Goal: Information Seeking & Learning: Learn about a topic

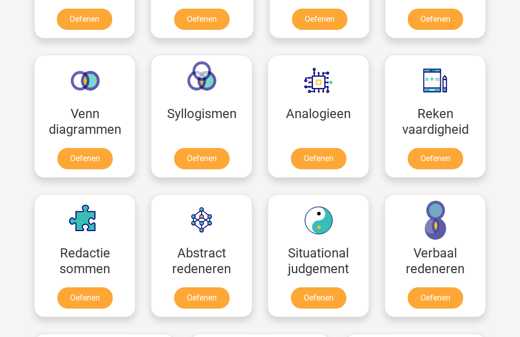
scroll to position [567, 0]
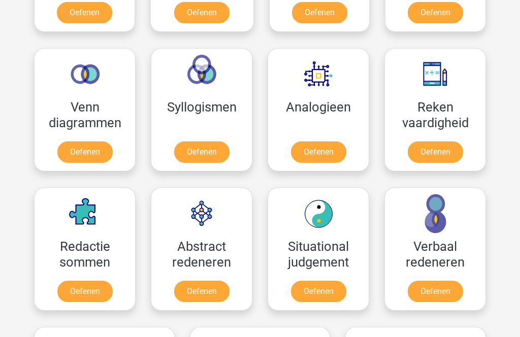
click at [197, 286] on link "Oefenen" at bounding box center [201, 291] width 55 height 21
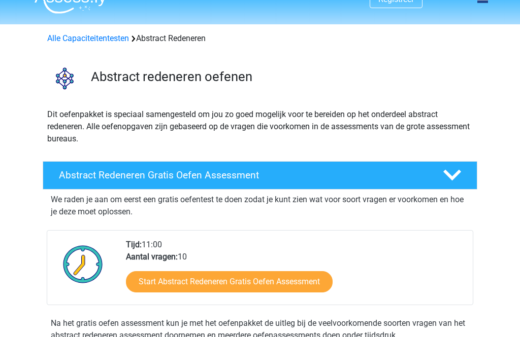
scroll to position [18, 0]
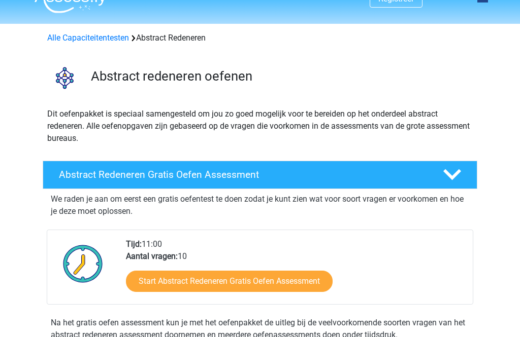
click at [148, 276] on link "Start Abstract Redeneren Gratis Oefen Assessment" at bounding box center [229, 281] width 207 height 21
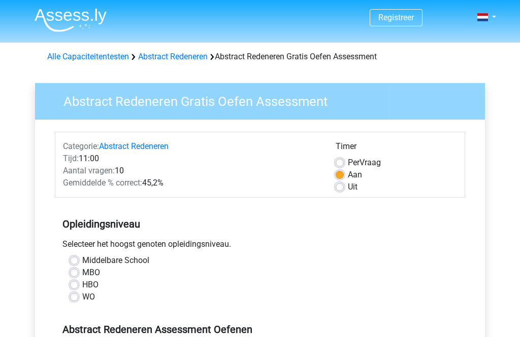
click at [82, 270] on label "MBO" at bounding box center [91, 273] width 18 height 12
click at [74, 270] on input "MBO" at bounding box center [74, 272] width 8 height 10
radio input "true"
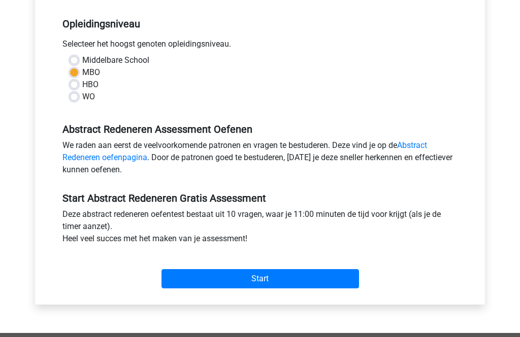
scroll to position [201, 0]
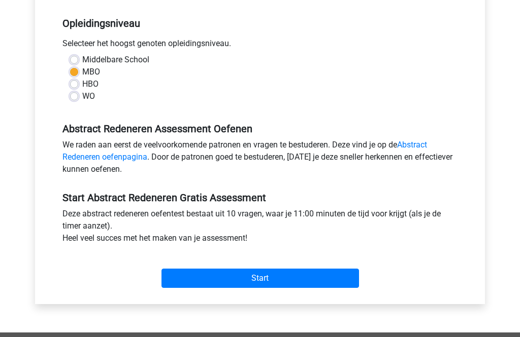
click at [206, 276] on input "Start" at bounding box center [259, 278] width 197 height 19
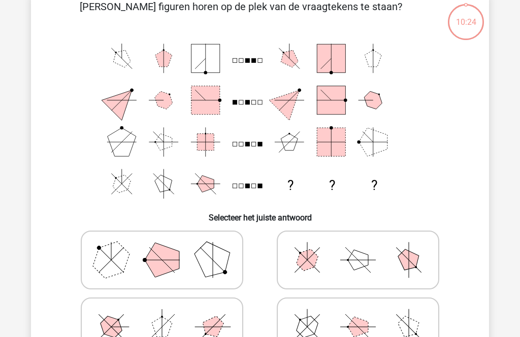
scroll to position [56, 0]
click at [304, 322] on polygon at bounding box center [307, 327] width 29 height 29
click at [358, 315] on input "radio" at bounding box center [361, 311] width 7 height 7
radio input "true"
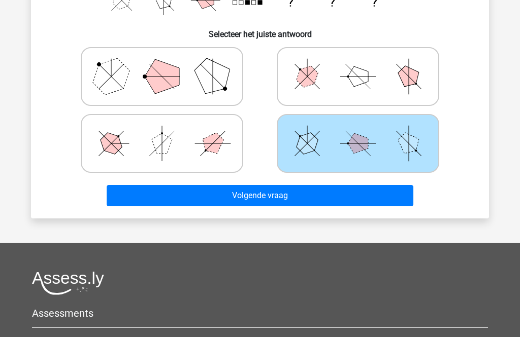
click at [181, 193] on button "Volgende vraag" at bounding box center [260, 195] width 307 height 21
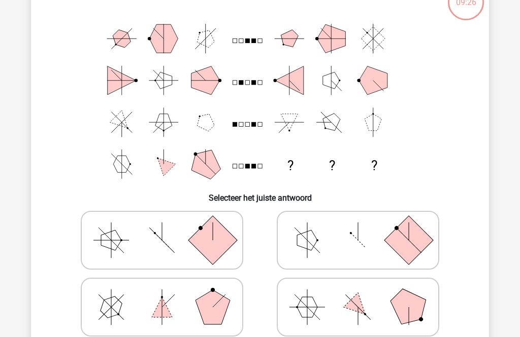
scroll to position [76, 0]
click at [303, 243] on polygon at bounding box center [307, 240] width 20 height 20
click at [358, 228] on input "radio" at bounding box center [361, 224] width 7 height 7
radio input "true"
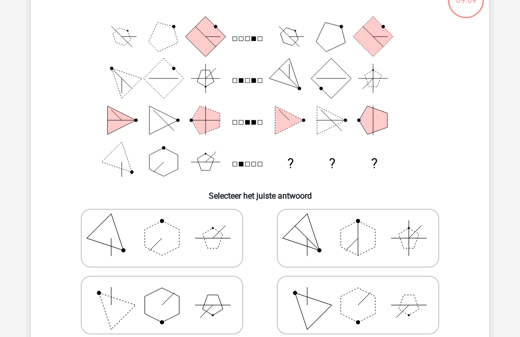
scroll to position [78, 0]
click at [305, 311] on polygon at bounding box center [307, 305] width 49 height 49
click at [358, 292] on input "radio" at bounding box center [361, 289] width 7 height 7
radio input "true"
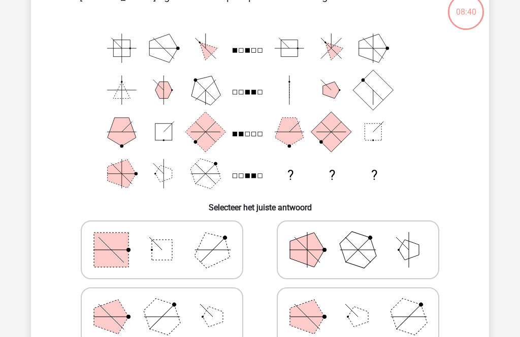
scroll to position [47, 0]
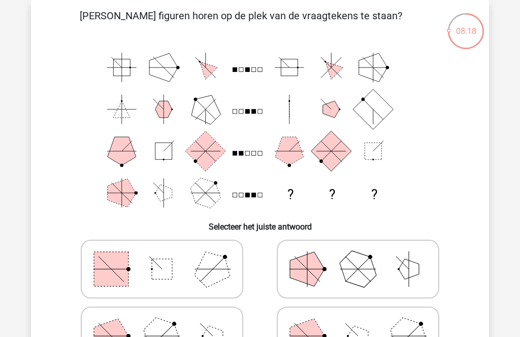
click at [107, 267] on rect at bounding box center [111, 269] width 35 height 35
click at [162, 257] on input "radio" at bounding box center [165, 253] width 7 height 7
radio input "true"
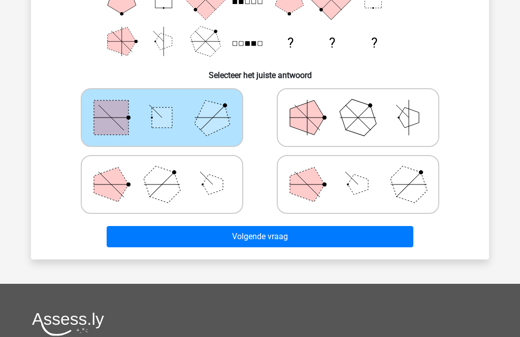
click at [172, 232] on button "Volgende vraag" at bounding box center [260, 236] width 307 height 21
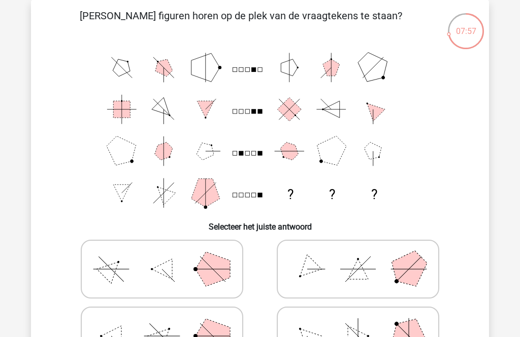
click at [95, 263] on icon at bounding box center [162, 269] width 152 height 51
click at [162, 257] on input "radio" at bounding box center [165, 253] width 7 height 7
radio input "true"
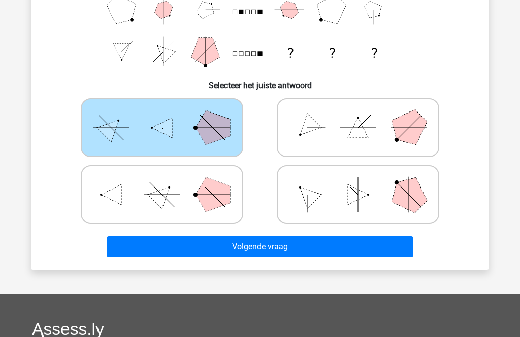
click at [142, 241] on button "Volgende vraag" at bounding box center [260, 246] width 307 height 21
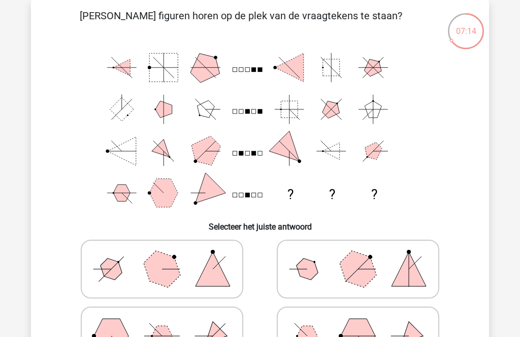
click at [311, 337] on polygon at bounding box center [307, 336] width 20 height 20
click at [358, 324] on input "radio" at bounding box center [361, 320] width 7 height 7
radio input "true"
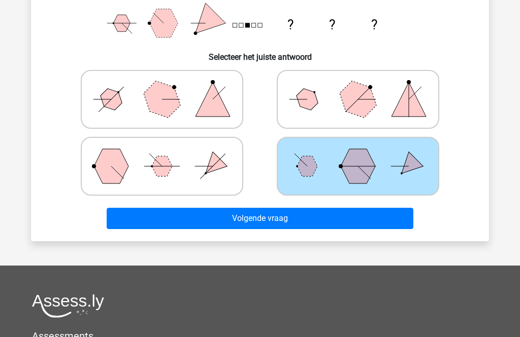
click at [151, 222] on button "Volgende vraag" at bounding box center [260, 218] width 307 height 21
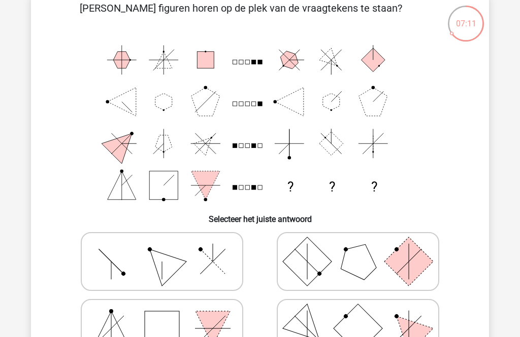
scroll to position [88, 0]
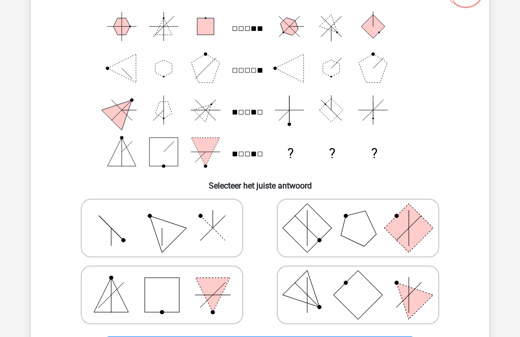
click at [105, 238] on icon at bounding box center [162, 228] width 152 height 51
click at [162, 216] on input "radio" at bounding box center [165, 212] width 7 height 7
radio input "true"
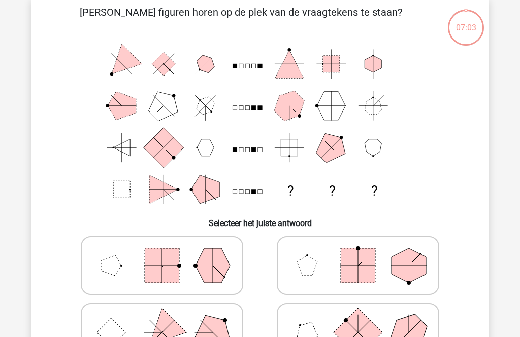
scroll to position [47, 0]
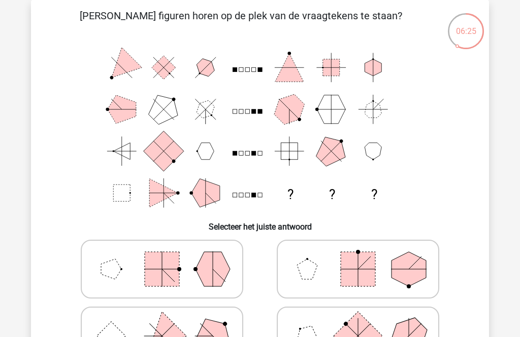
click at [140, 267] on icon at bounding box center [162, 269] width 152 height 51
click at [162, 257] on input "radio" at bounding box center [165, 253] width 7 height 7
radio input "true"
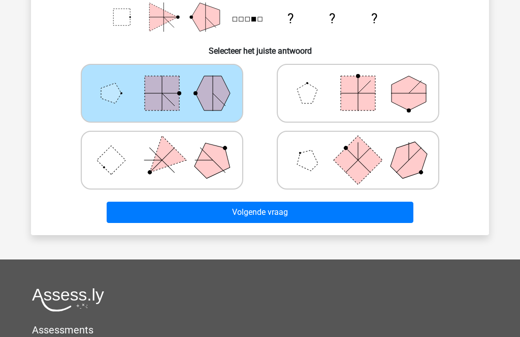
click at [190, 213] on button "Volgende vraag" at bounding box center [260, 212] width 307 height 21
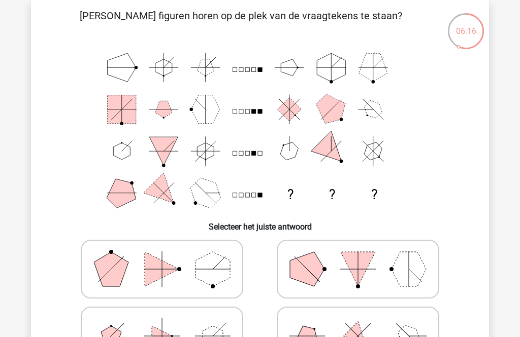
click at [113, 335] on polygon at bounding box center [111, 336] width 20 height 20
click at [162, 324] on input "radio" at bounding box center [165, 320] width 7 height 7
radio input "true"
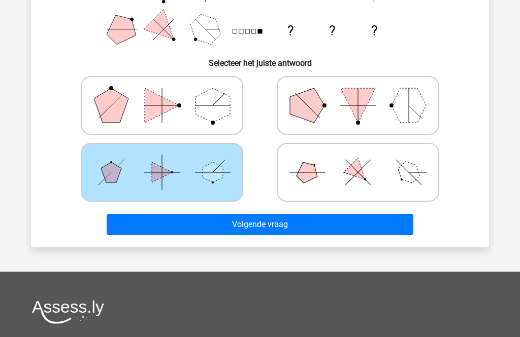
click at [183, 224] on button "Volgende vraag" at bounding box center [260, 224] width 307 height 21
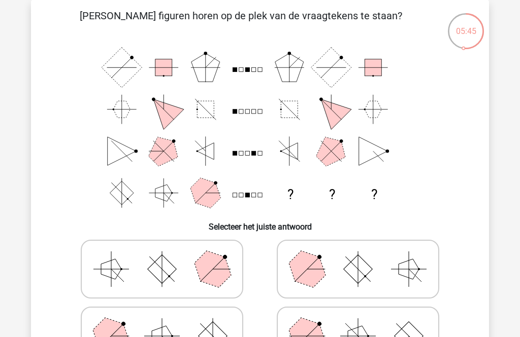
click at [101, 271] on polygon at bounding box center [111, 269] width 20 height 20
click at [162, 257] on input "radio" at bounding box center [165, 253] width 7 height 7
radio input "true"
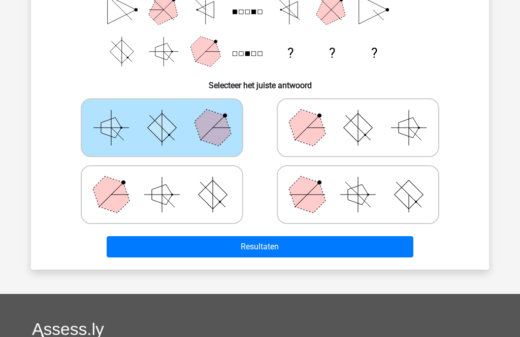
scroll to position [219, 0]
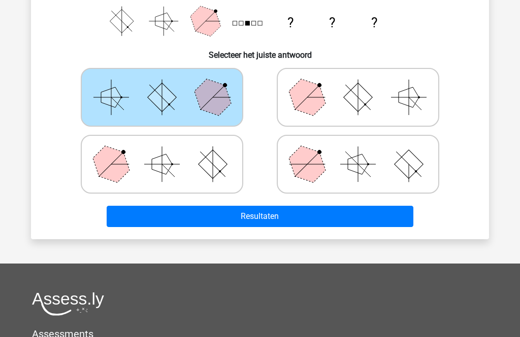
click at [169, 210] on button "Resultaten" at bounding box center [260, 216] width 307 height 21
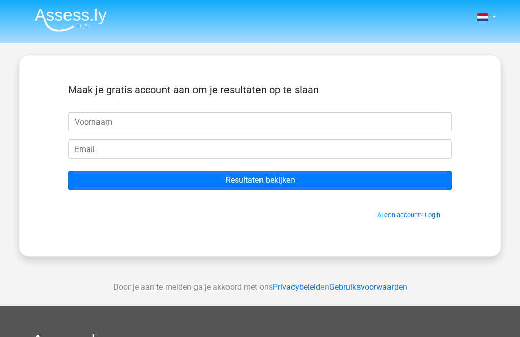
click at [76, 120] on input "text" at bounding box center [260, 121] width 384 height 19
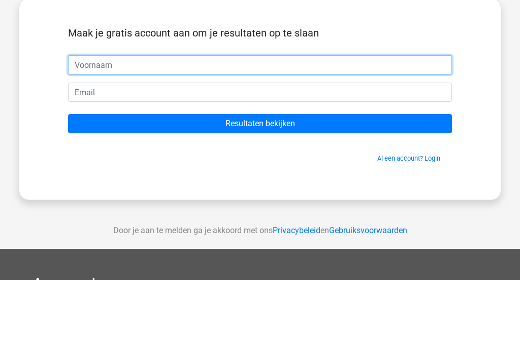
type input "Suzanne"
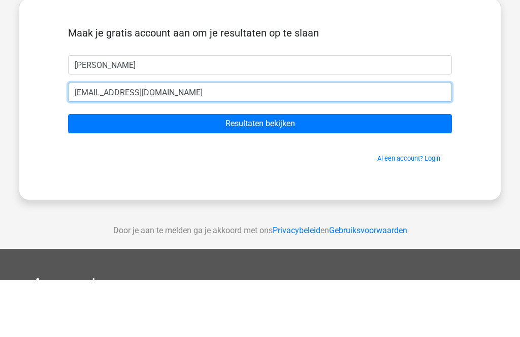
type input "[EMAIL_ADDRESS][DOMAIN_NAME]"
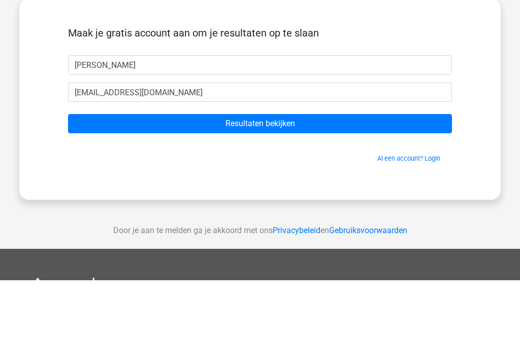
click at [163, 171] on input "Resultaten bekijken" at bounding box center [260, 180] width 384 height 19
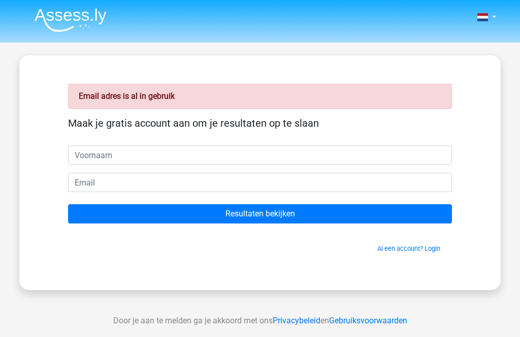
click at [399, 248] on link "Al een account? Login" at bounding box center [408, 249] width 63 height 8
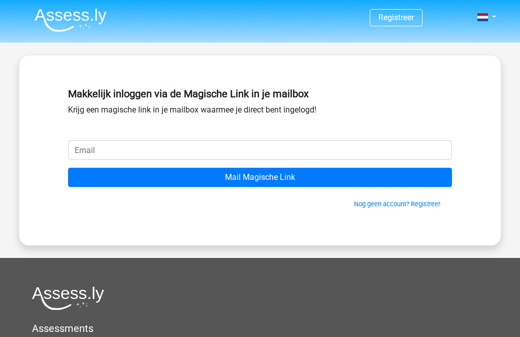
click at [80, 145] on input "email" at bounding box center [260, 150] width 384 height 19
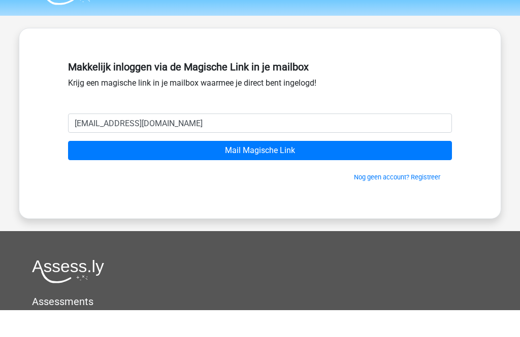
scroll to position [27, 0]
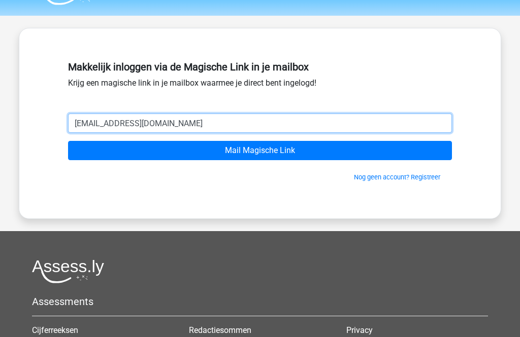
type input "[EMAIL_ADDRESS][DOMAIN_NAME]"
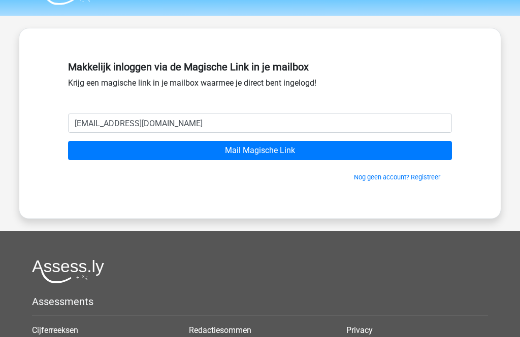
click at [150, 145] on input "Mail Magische Link" at bounding box center [260, 150] width 384 height 19
